Goal: Task Accomplishment & Management: Use online tool/utility

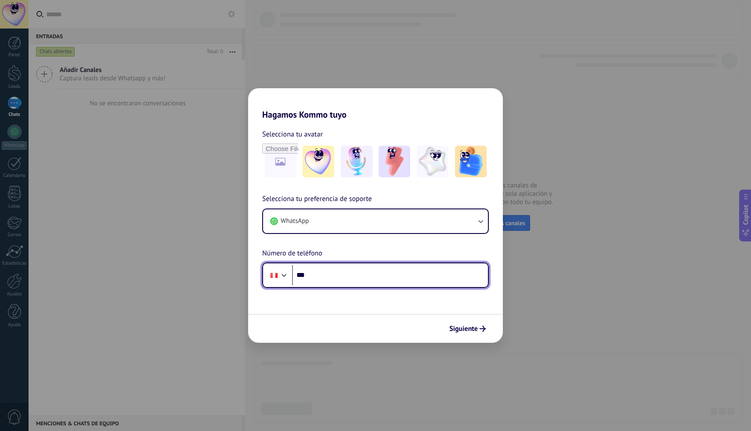
click at [445, 281] on input "***" at bounding box center [390, 275] width 196 height 20
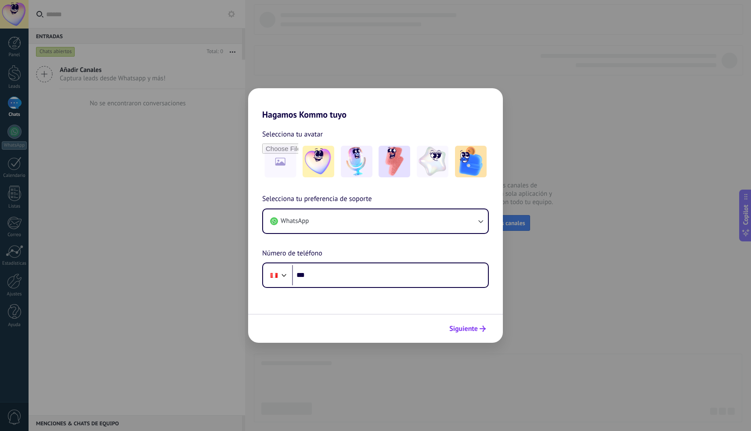
click at [471, 324] on button "Siguiente" at bounding box center [467, 328] width 44 height 15
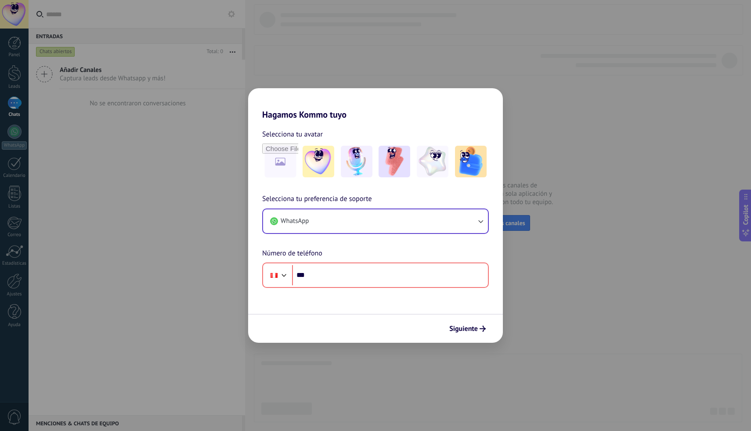
click at [437, 228] on button "WhatsApp" at bounding box center [375, 221] width 225 height 24
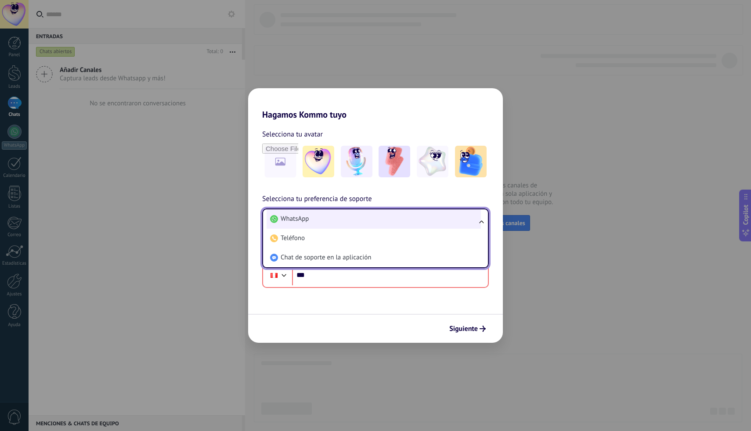
click at [423, 226] on li "WhatsApp" at bounding box center [373, 218] width 214 height 19
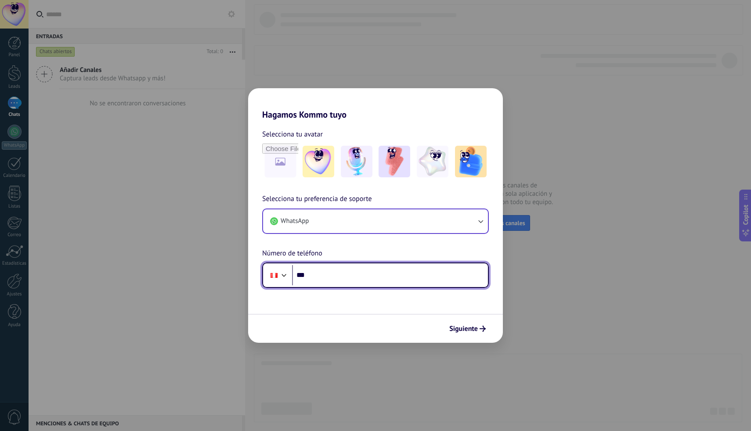
click at [403, 268] on input "***" at bounding box center [390, 275] width 196 height 20
type input "**********"
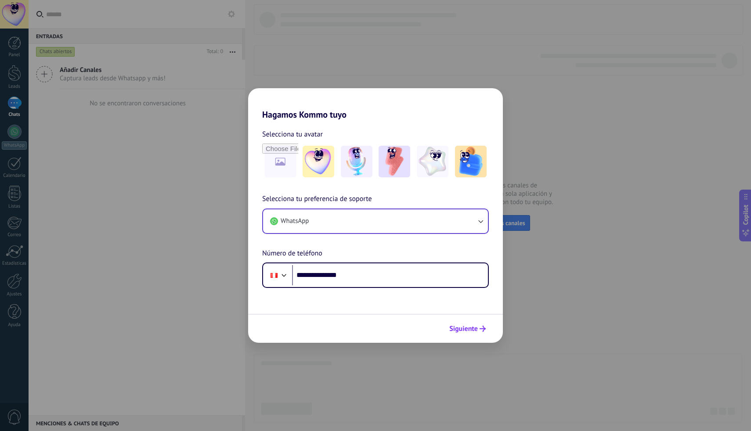
click at [464, 327] on span "Siguiente" at bounding box center [463, 329] width 29 height 6
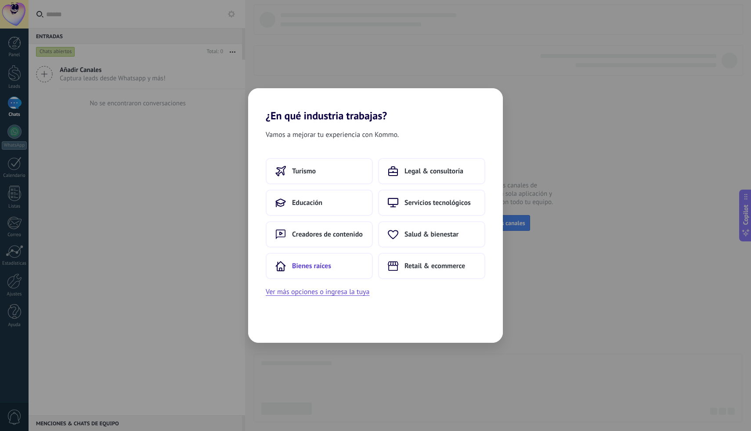
click at [347, 272] on button "Bienes raíces" at bounding box center [319, 266] width 107 height 26
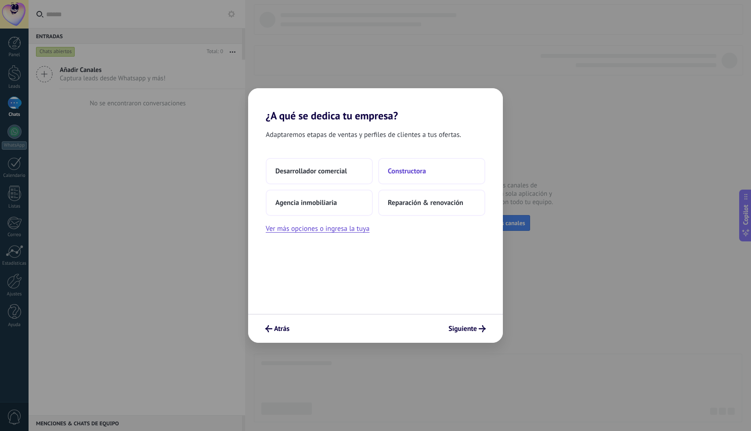
click at [410, 170] on span "Constructora" at bounding box center [407, 171] width 38 height 9
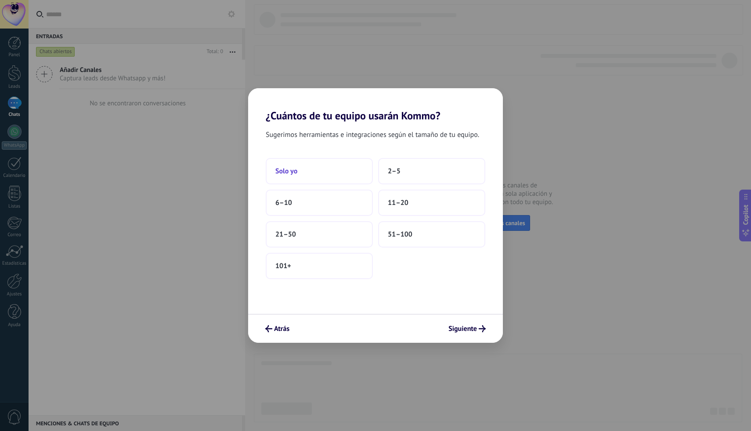
click at [355, 166] on button "Solo yo" at bounding box center [319, 171] width 107 height 26
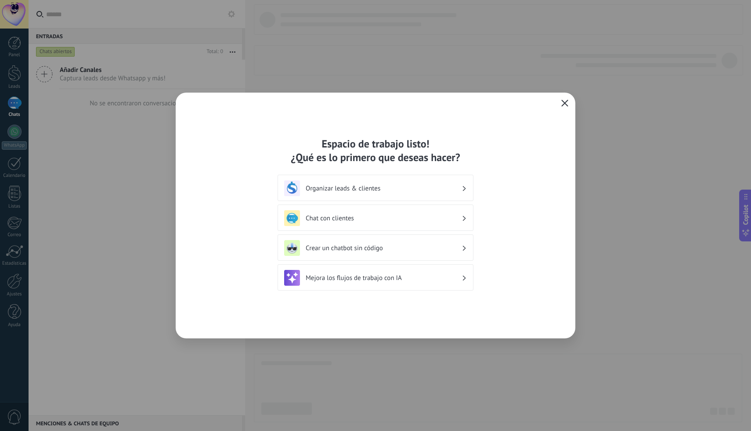
click at [566, 101] on icon "button" at bounding box center [564, 103] width 7 height 7
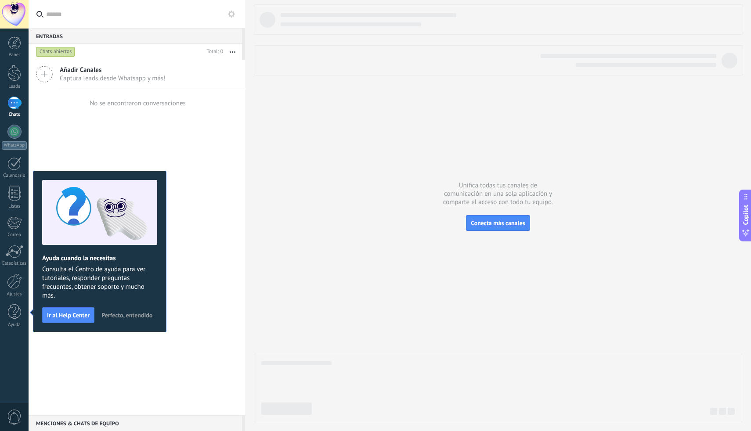
click at [121, 309] on button "Perfecto, entendido" at bounding box center [126, 315] width 59 height 13
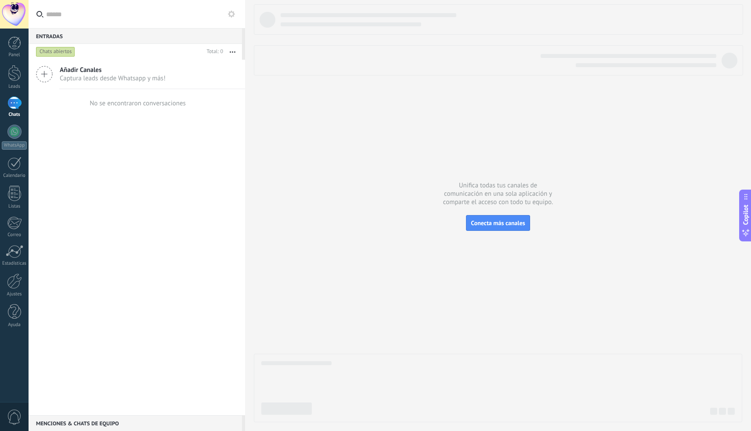
click at [10, 272] on div "Panel Leads Chats WhatsApp Clientes" at bounding box center [14, 186] width 29 height 300
click at [10, 282] on div at bounding box center [14, 280] width 15 height 15
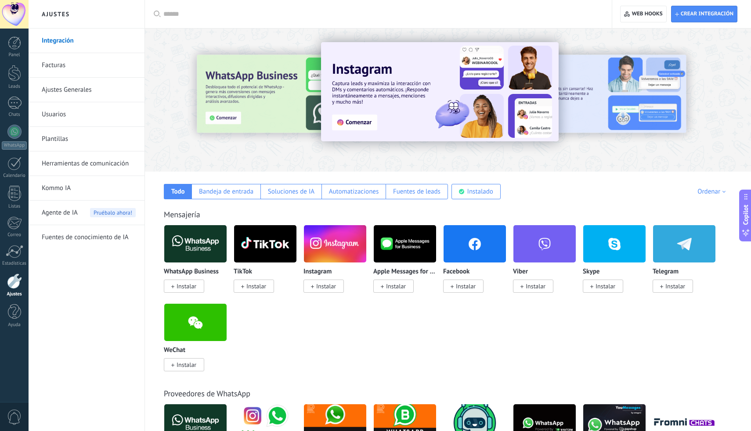
click at [69, 93] on link "Ajustes Generales" at bounding box center [89, 90] width 94 height 25
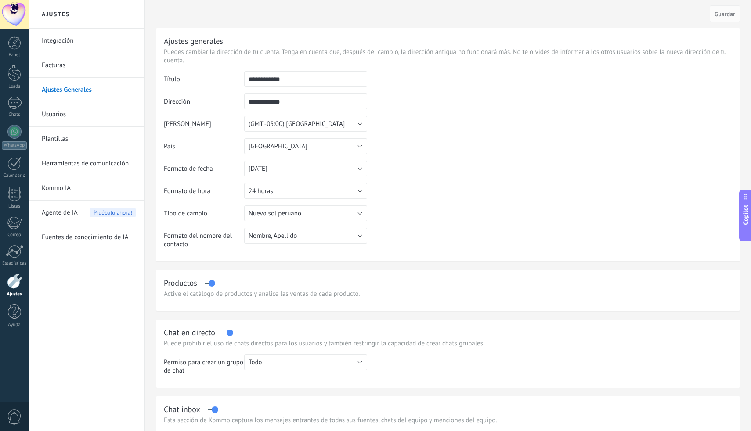
click at [78, 164] on link "Herramientas de comunicación" at bounding box center [89, 163] width 94 height 25
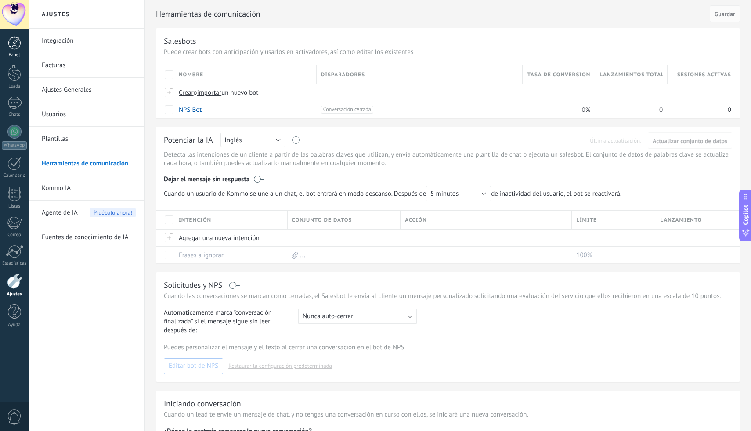
click at [18, 50] on link "Panel" at bounding box center [14, 47] width 29 height 22
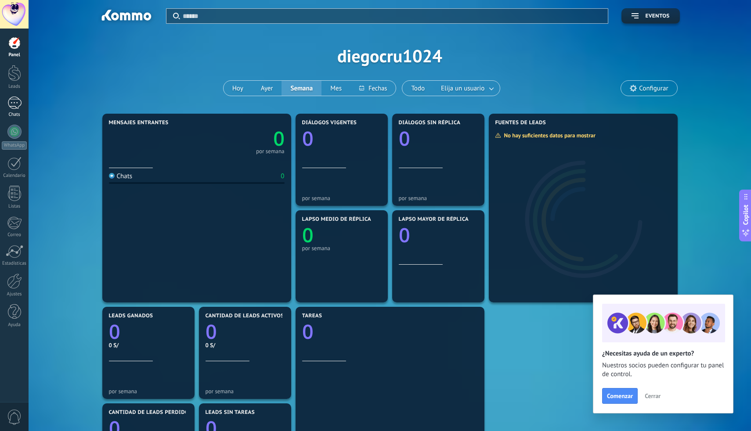
click at [13, 103] on div at bounding box center [14, 103] width 14 height 13
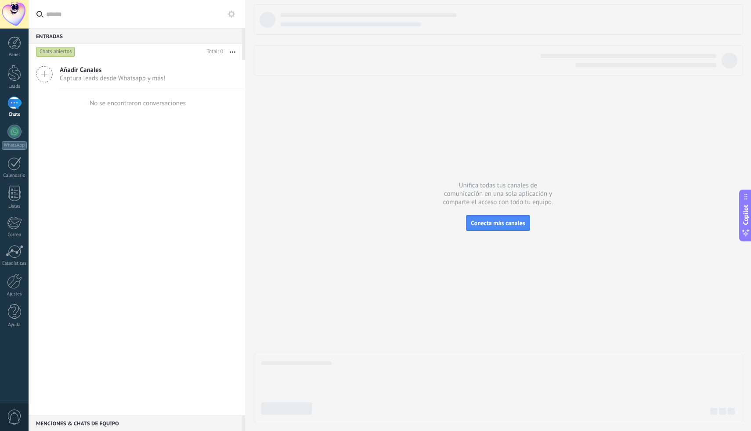
click at [159, 79] on span "Captura leads desde Whatsapp y más!" at bounding box center [113, 78] width 106 height 8
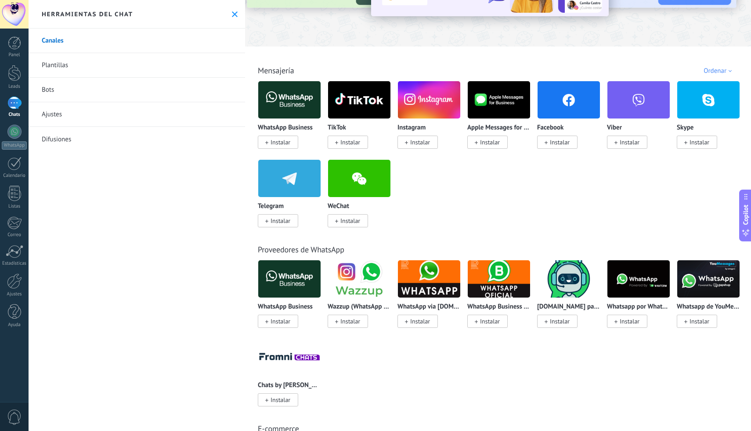
scroll to position [114, 0]
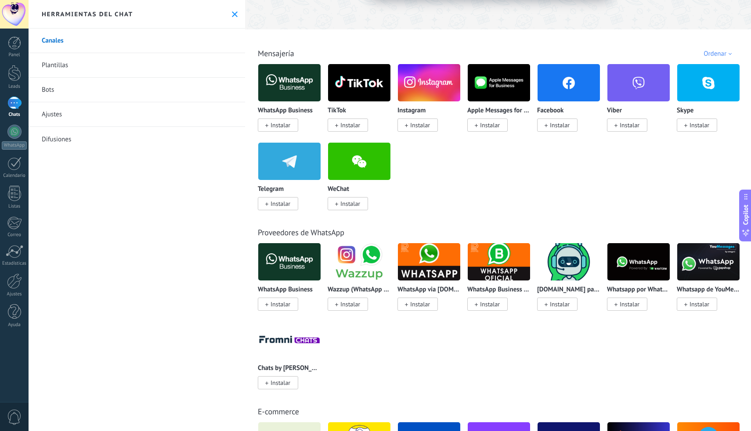
click at [309, 96] on img at bounding box center [289, 82] width 62 height 43
click at [282, 127] on span "Instalar" at bounding box center [280, 125] width 20 height 8
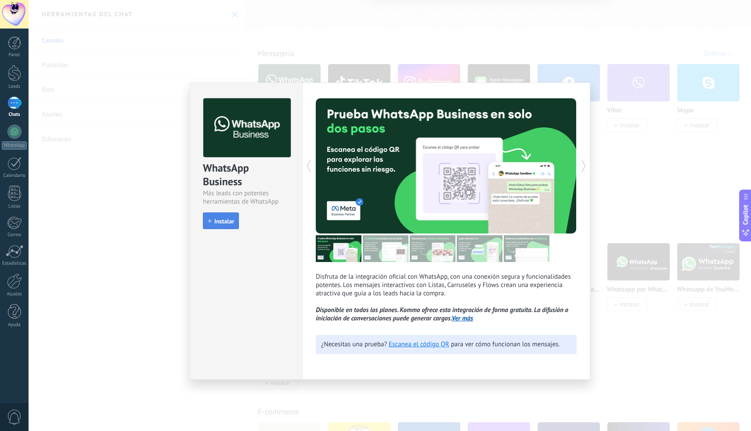
click at [231, 221] on span "Instalar" at bounding box center [224, 221] width 20 height 6
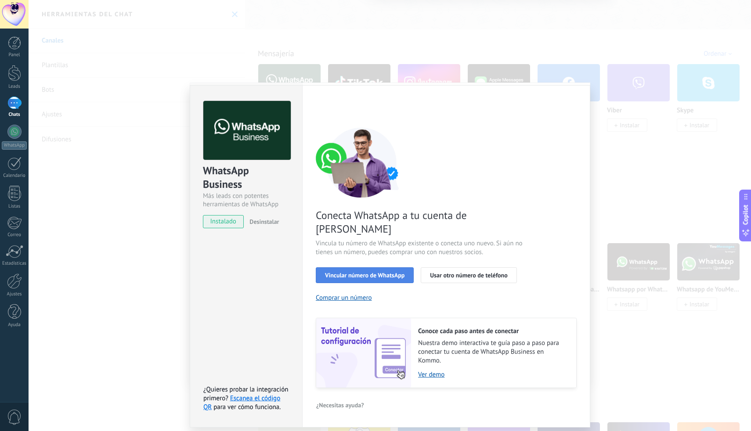
click at [353, 267] on button "Vincular número de WhatsApp" at bounding box center [365, 275] width 98 height 16
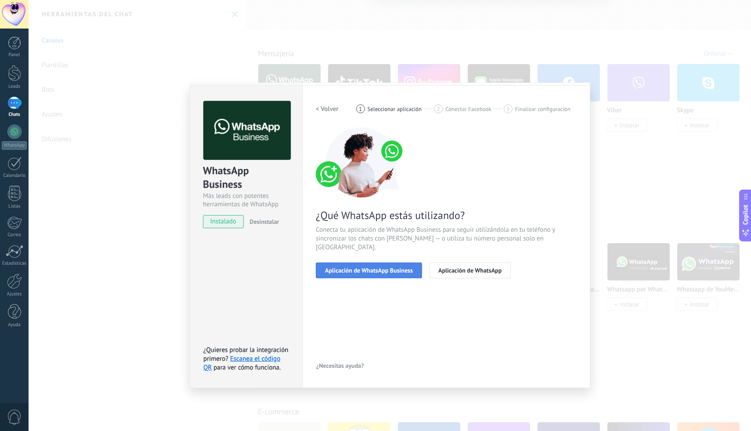
click at [369, 267] on span "Aplicación de WhatsApp Business" at bounding box center [369, 270] width 88 height 6
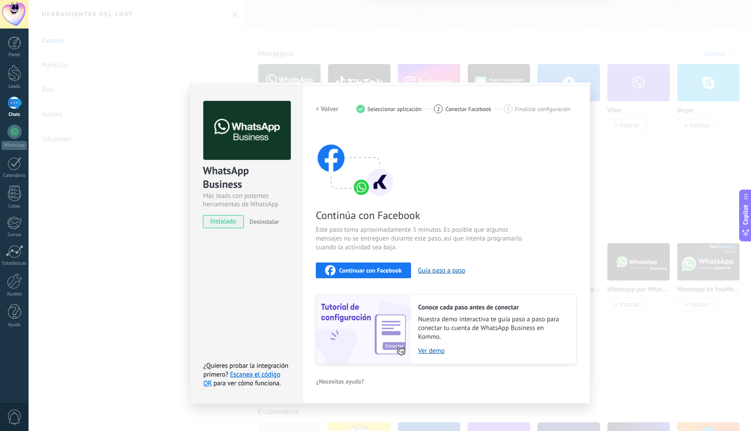
click at [371, 267] on span "Continuar con Facebook" at bounding box center [370, 270] width 63 height 6
click at [330, 113] on button "< Volver" at bounding box center [327, 109] width 23 height 16
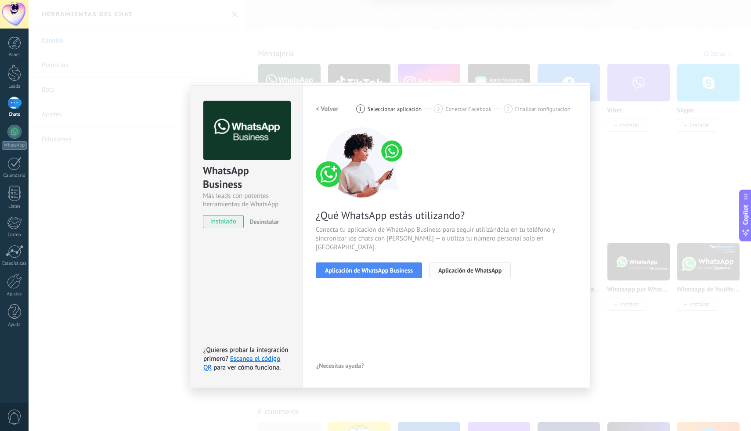
click at [473, 267] on span "Aplicación de WhatsApp" at bounding box center [469, 270] width 63 height 6
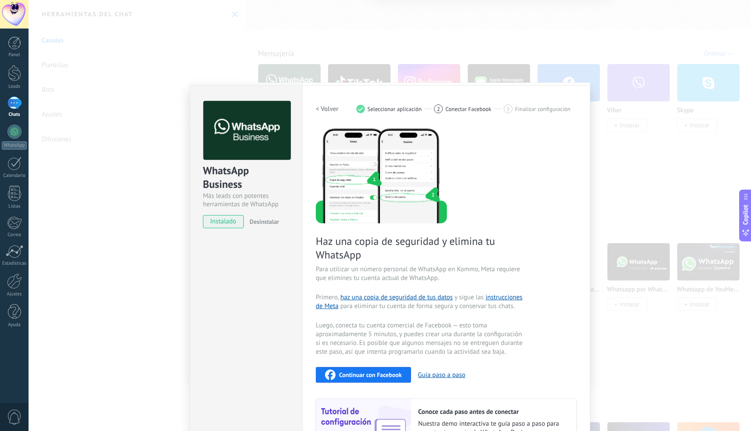
click at [348, 370] on div "Continuar con Facebook" at bounding box center [363, 375] width 77 height 11
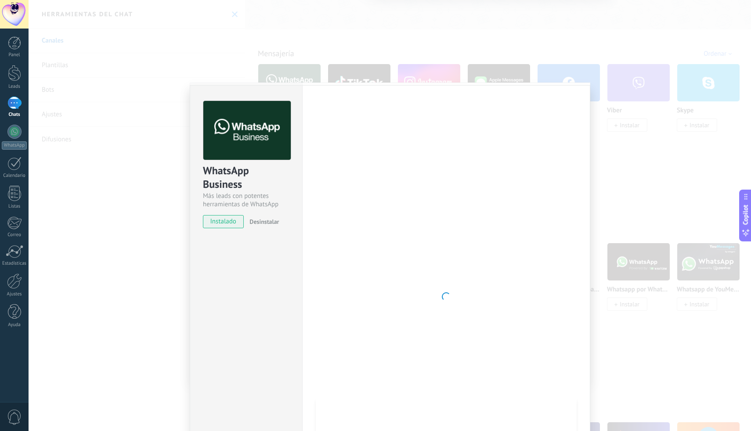
click at [319, 265] on div at bounding box center [446, 297] width 261 height 392
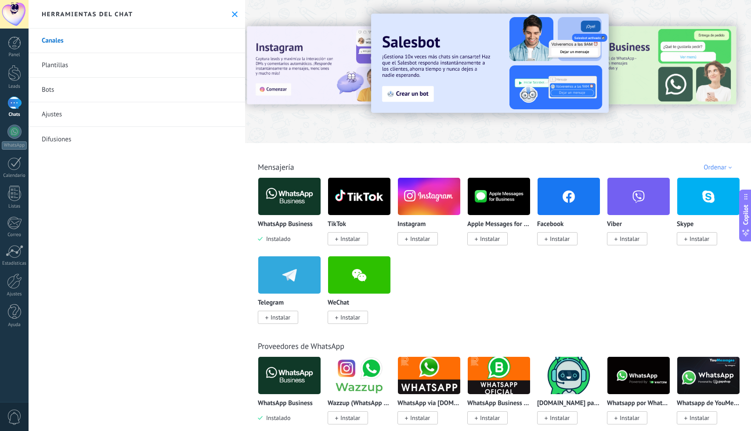
click at [272, 223] on p "WhatsApp Business" at bounding box center [285, 224] width 55 height 7
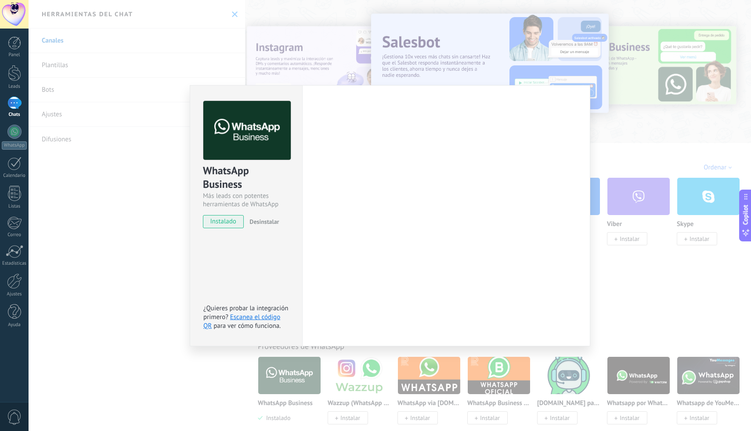
click at [279, 205] on div "Más leads con potentes herramientas de WhatsApp" at bounding box center [246, 200] width 86 height 17
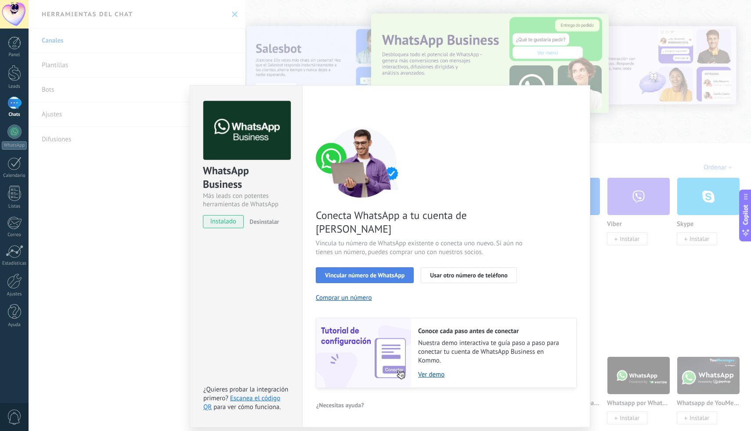
click at [377, 272] on span "Vincular número de WhatsApp" at bounding box center [364, 275] width 79 height 6
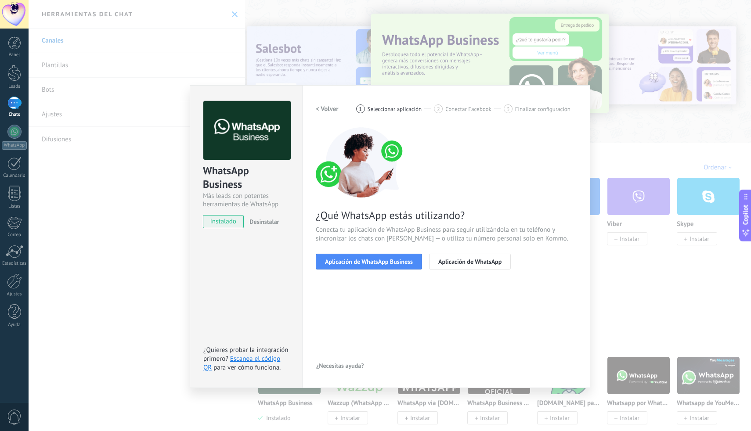
click at [377, 262] on span "Aplicación de WhatsApp Business" at bounding box center [369, 262] width 88 height 6
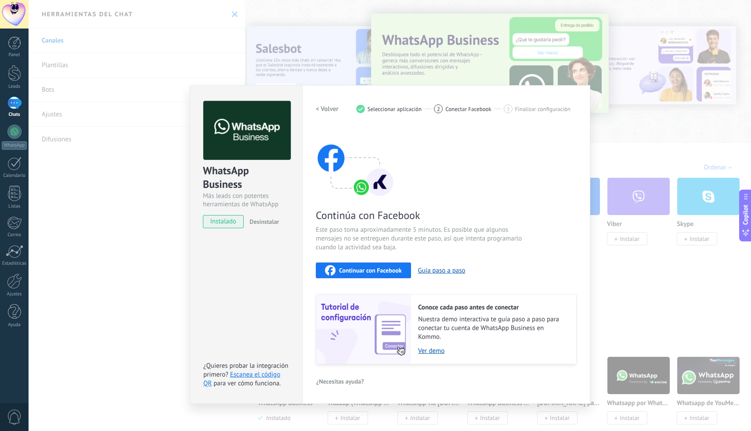
click at [376, 274] on div "Continuar con Facebook" at bounding box center [363, 270] width 77 height 11
